Goal: Information Seeking & Learning: Find specific fact

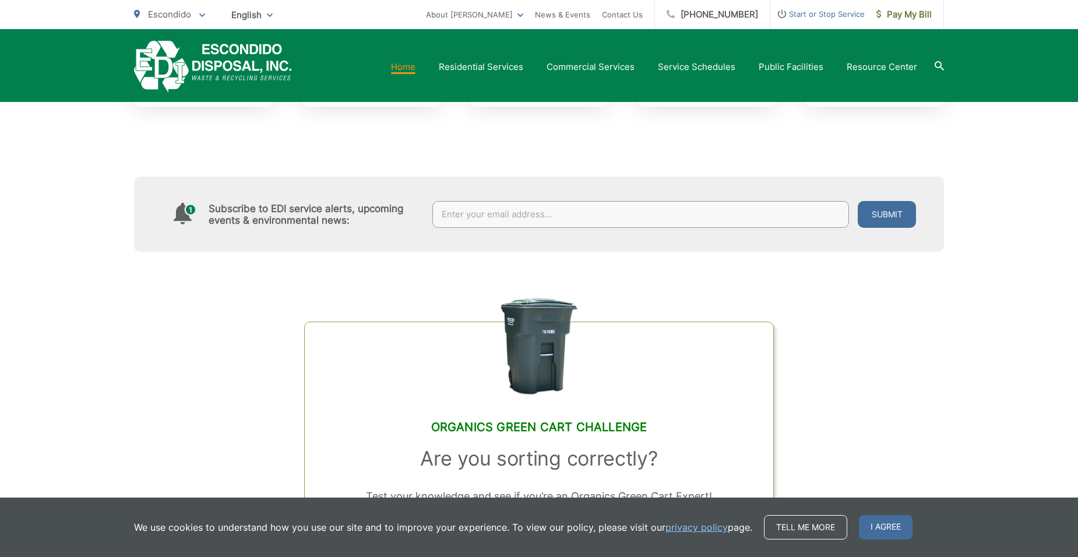
scroll to position [466, 0]
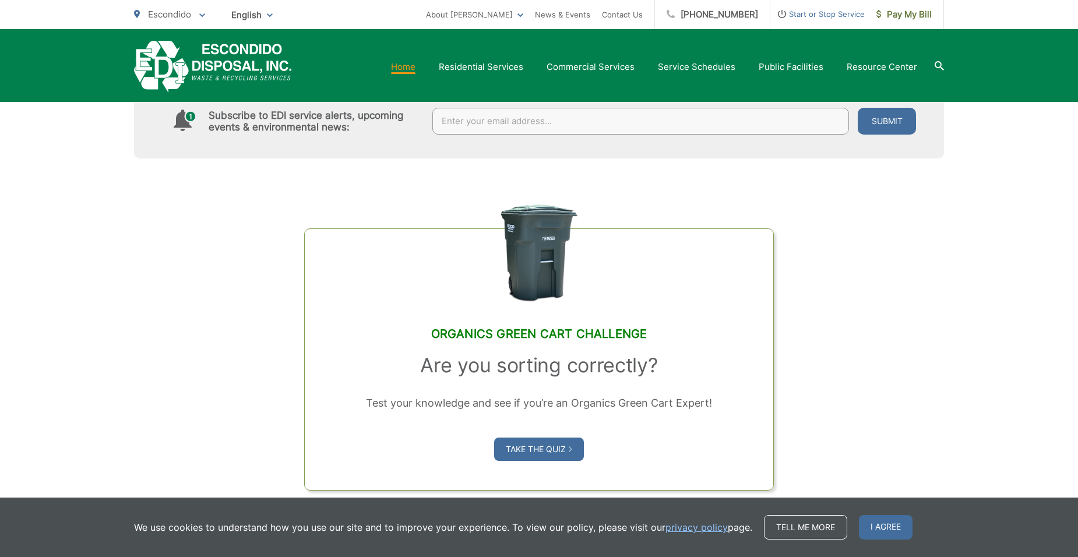
scroll to position [641, 0]
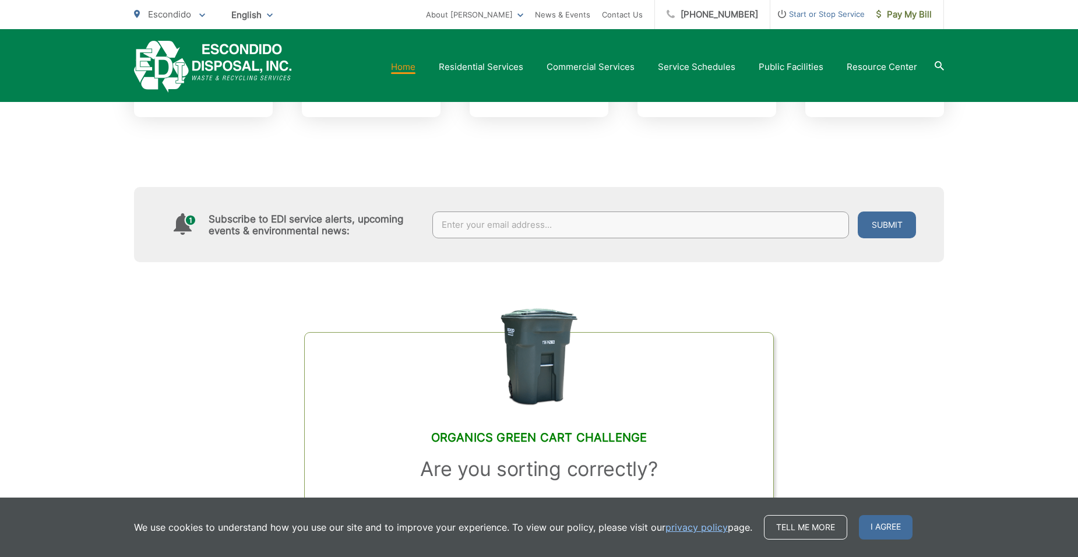
click at [939, 66] on icon at bounding box center [938, 65] width 9 height 9
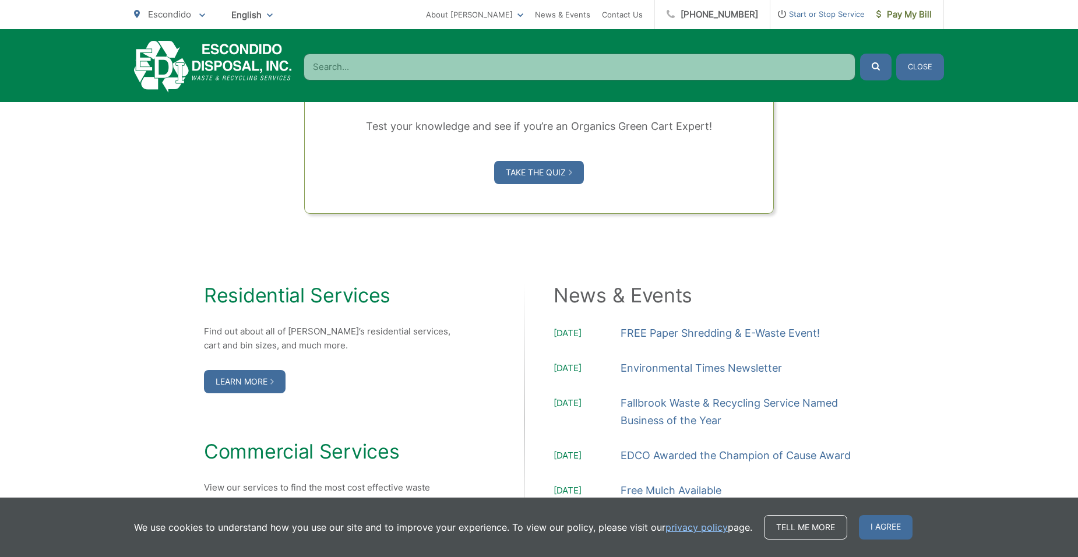
scroll to position [1048, 0]
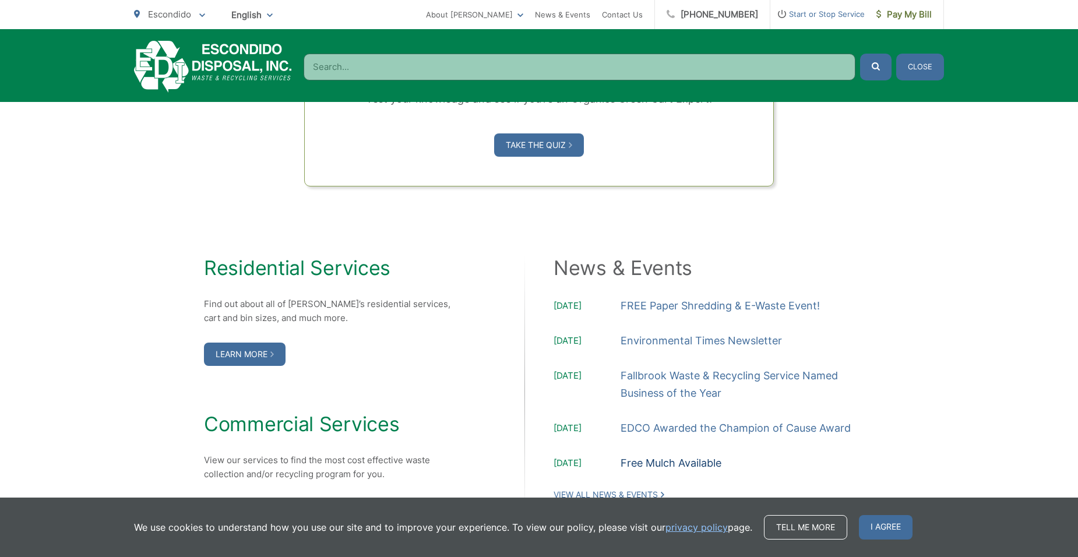
click at [680, 457] on link "Free Mulch Available" at bounding box center [670, 462] width 101 height 17
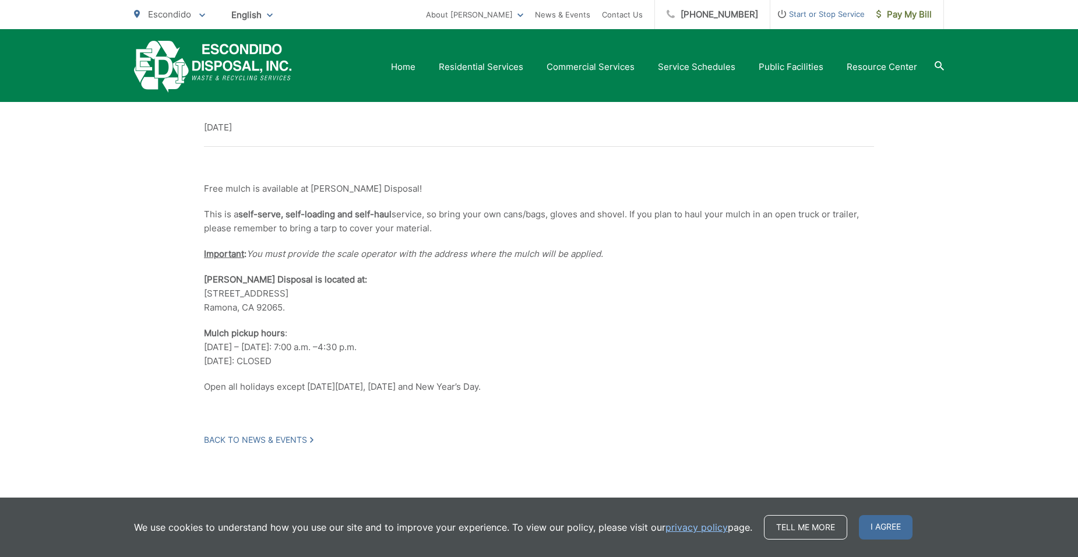
scroll to position [195, 0]
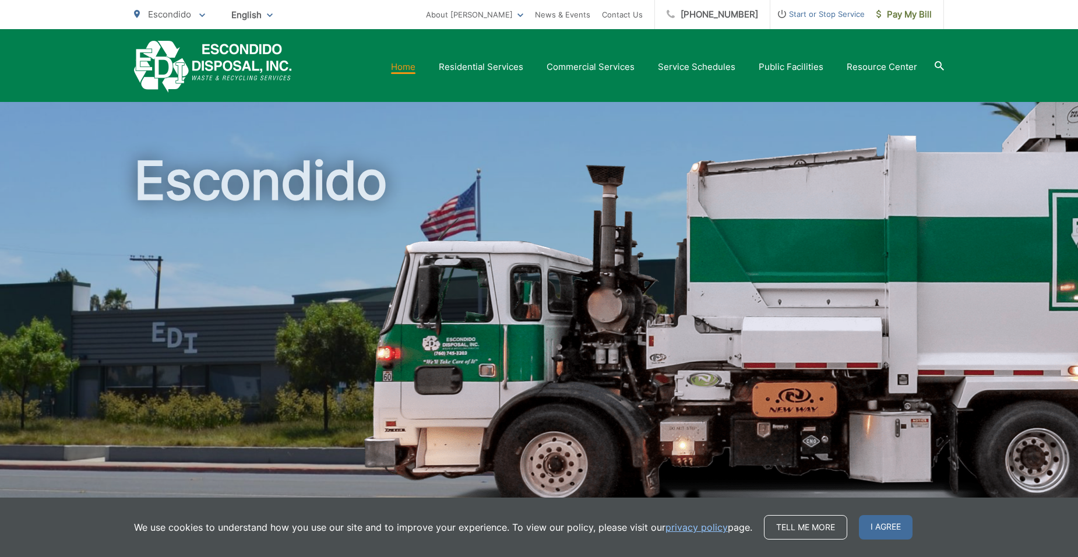
scroll to position [1048, 0]
